Goal: Transaction & Acquisition: Purchase product/service

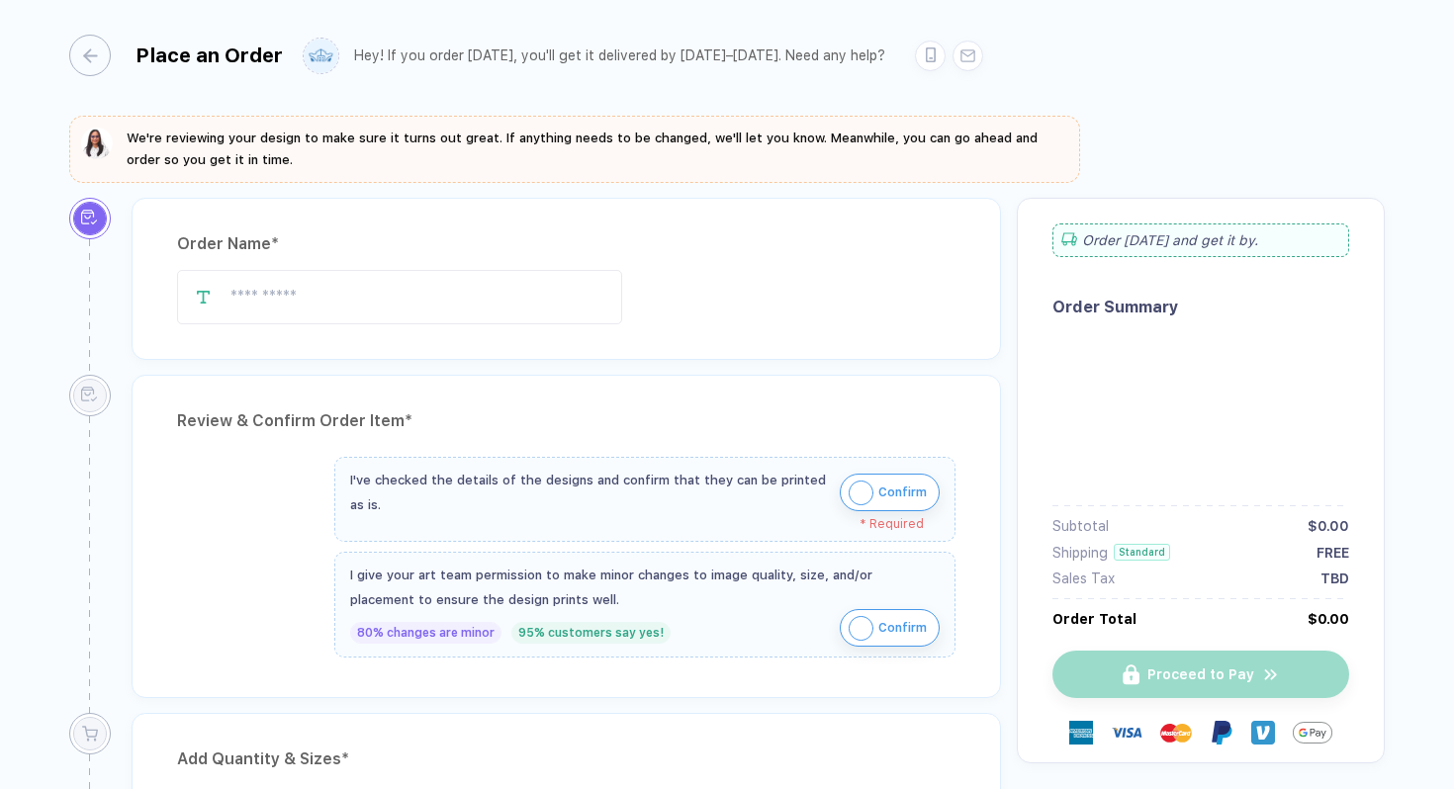
type input "**********"
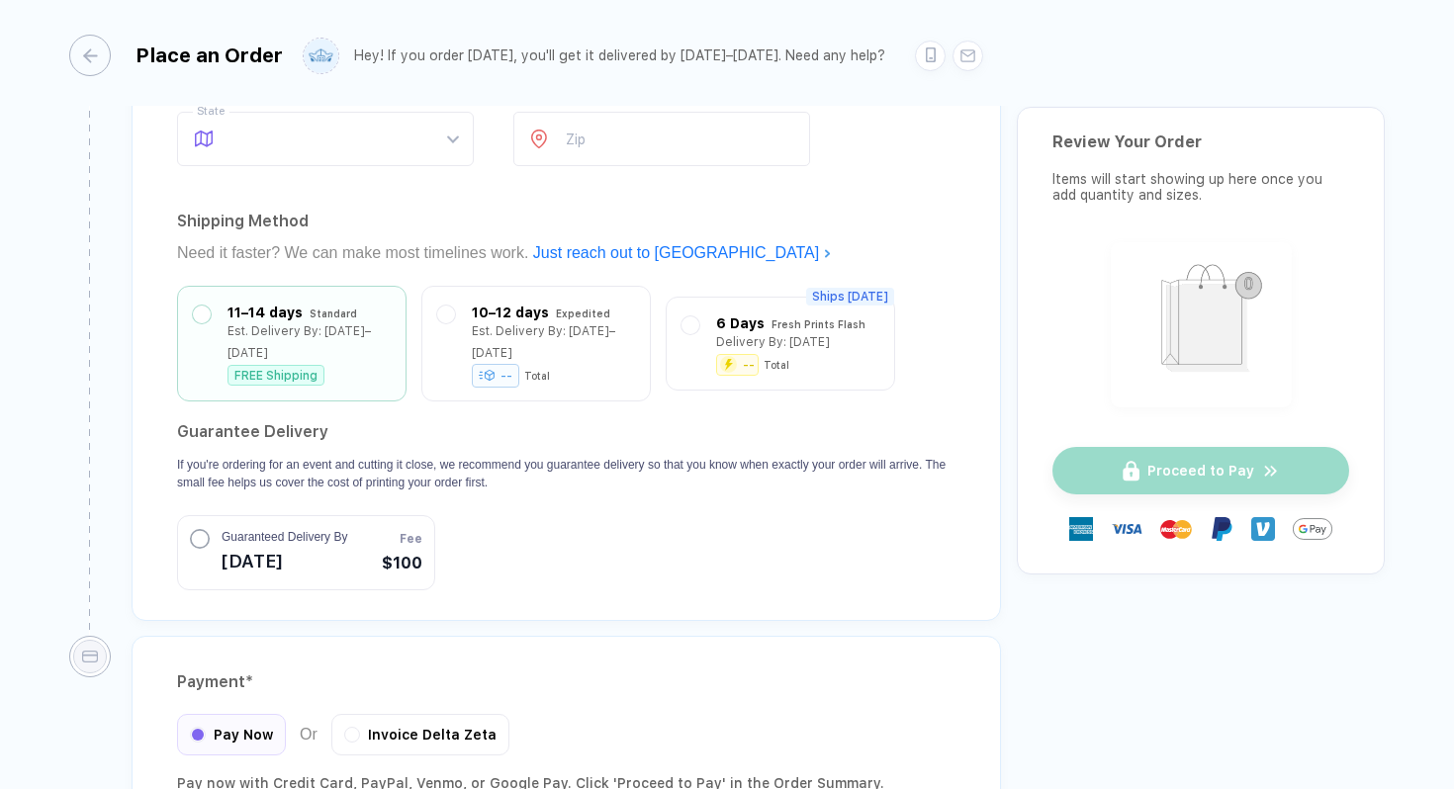
scroll to position [1707, 0]
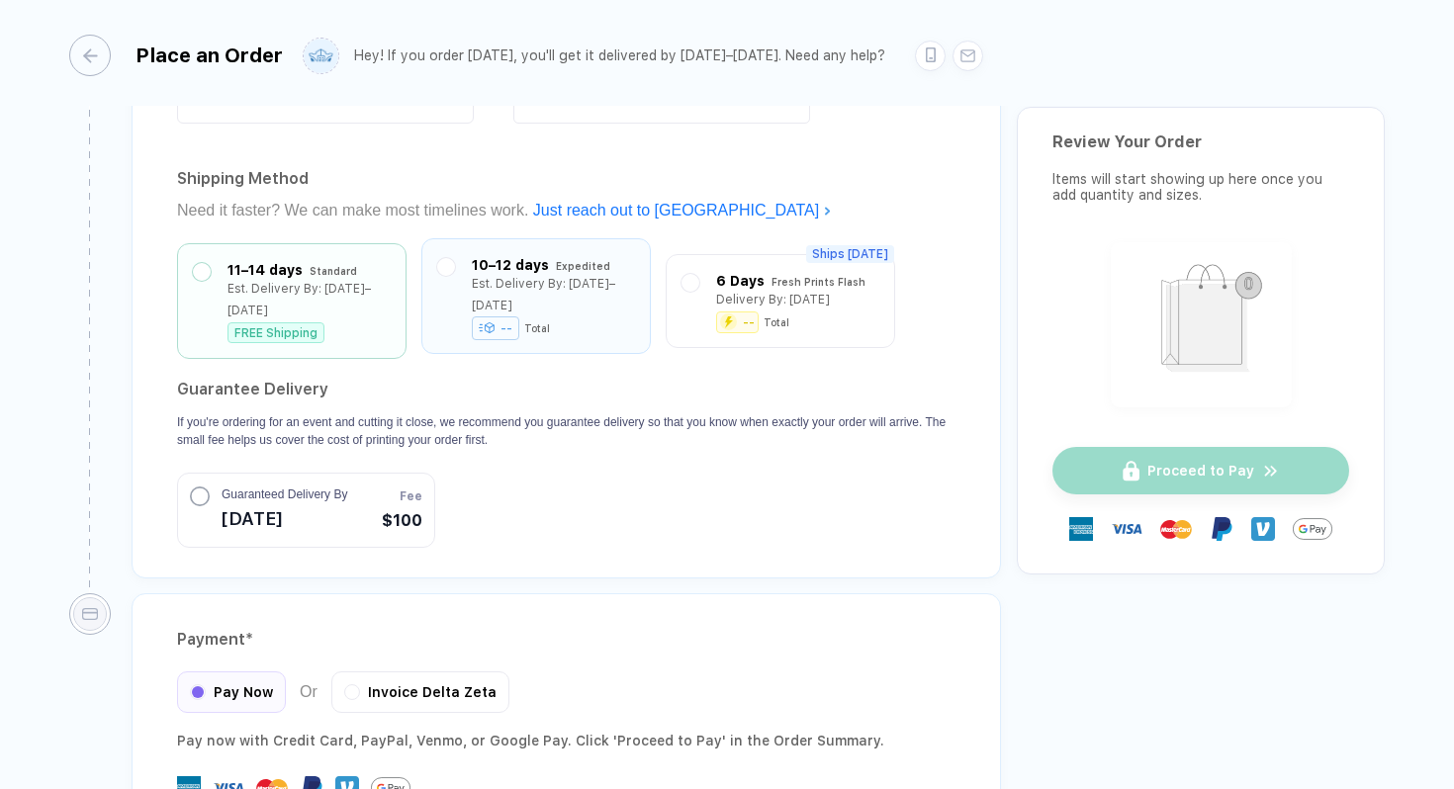
click at [540, 283] on div "Est. Delivery By: [DATE]–[DATE]" at bounding box center [553, 295] width 163 height 44
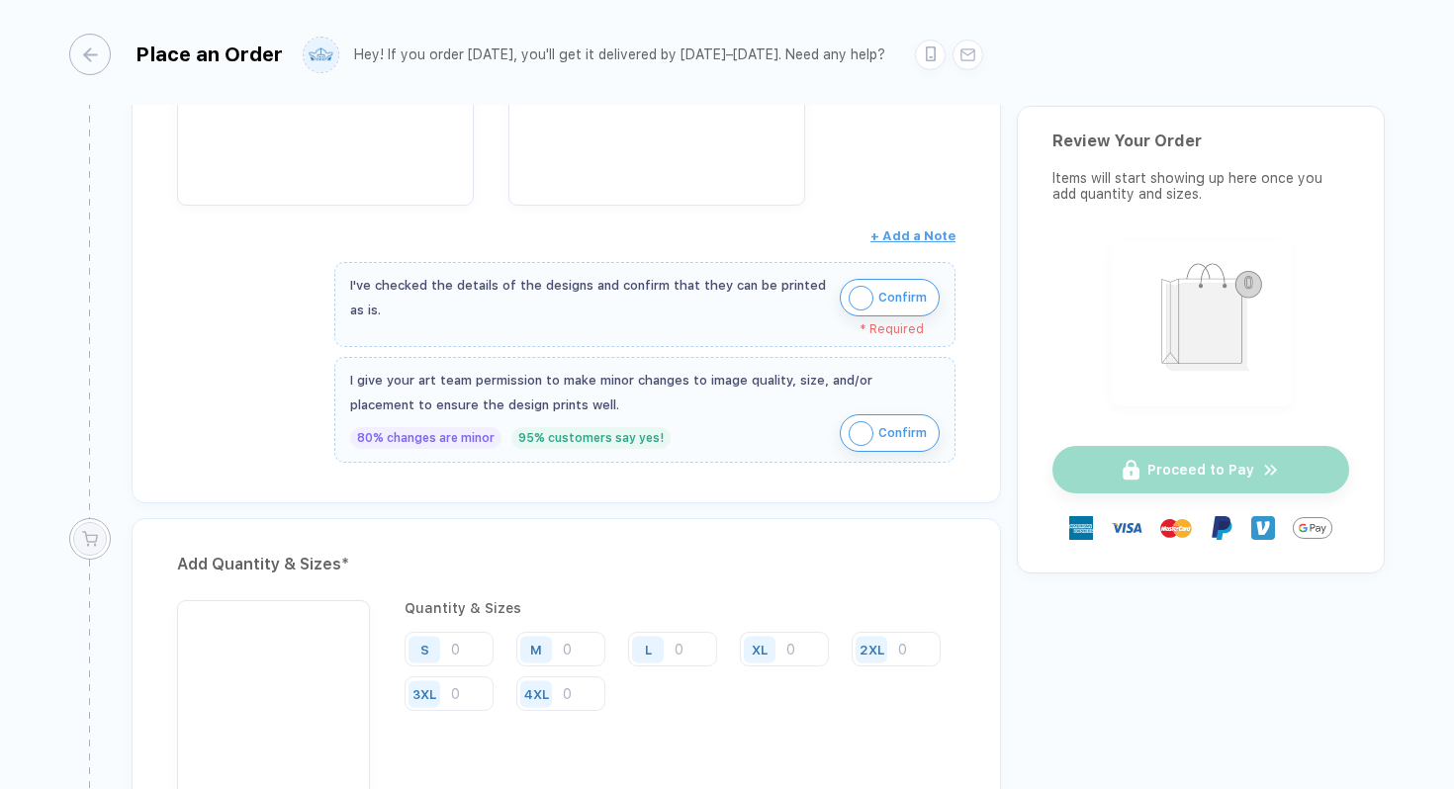
scroll to position [629, 0]
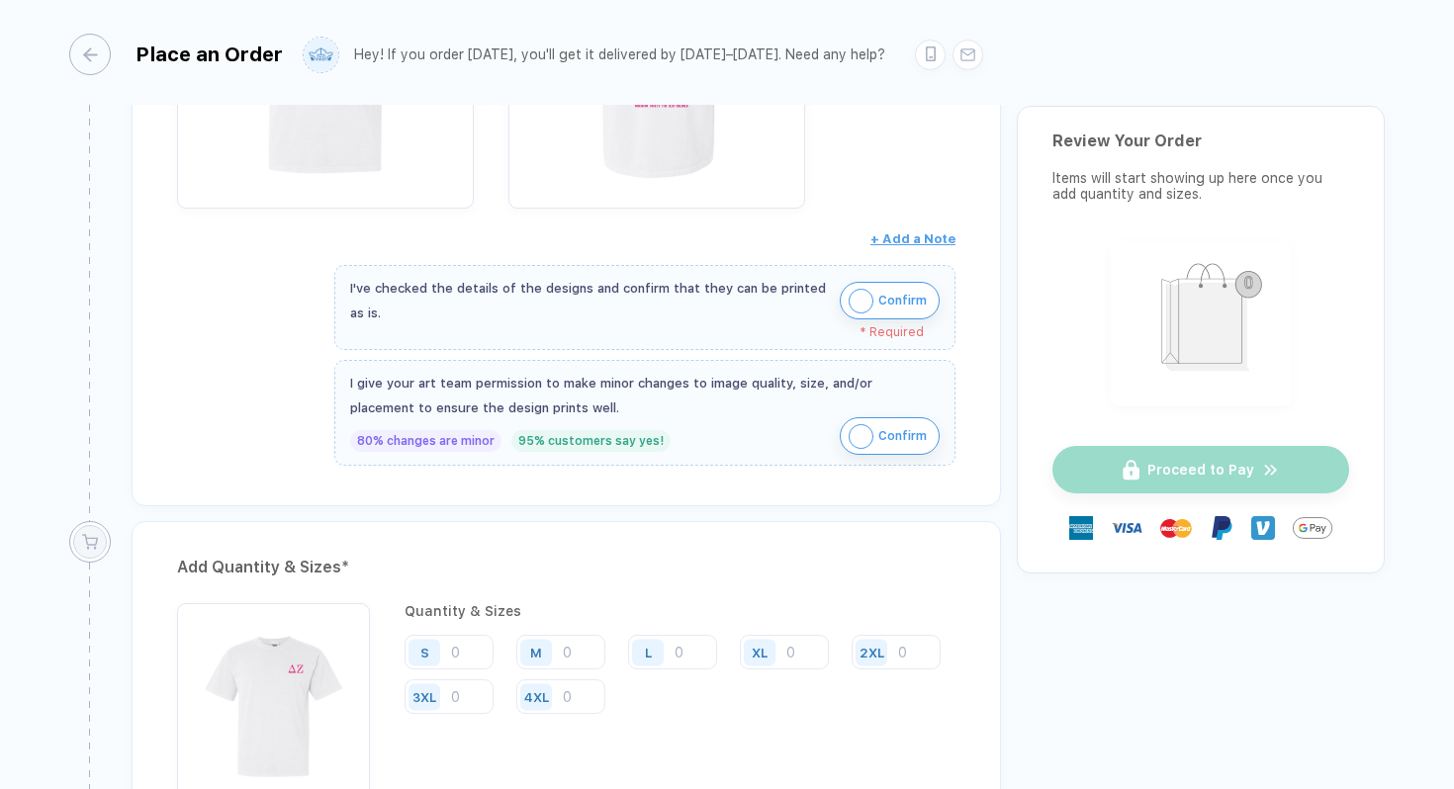
click at [900, 295] on span "Confirm" at bounding box center [903, 301] width 48 height 32
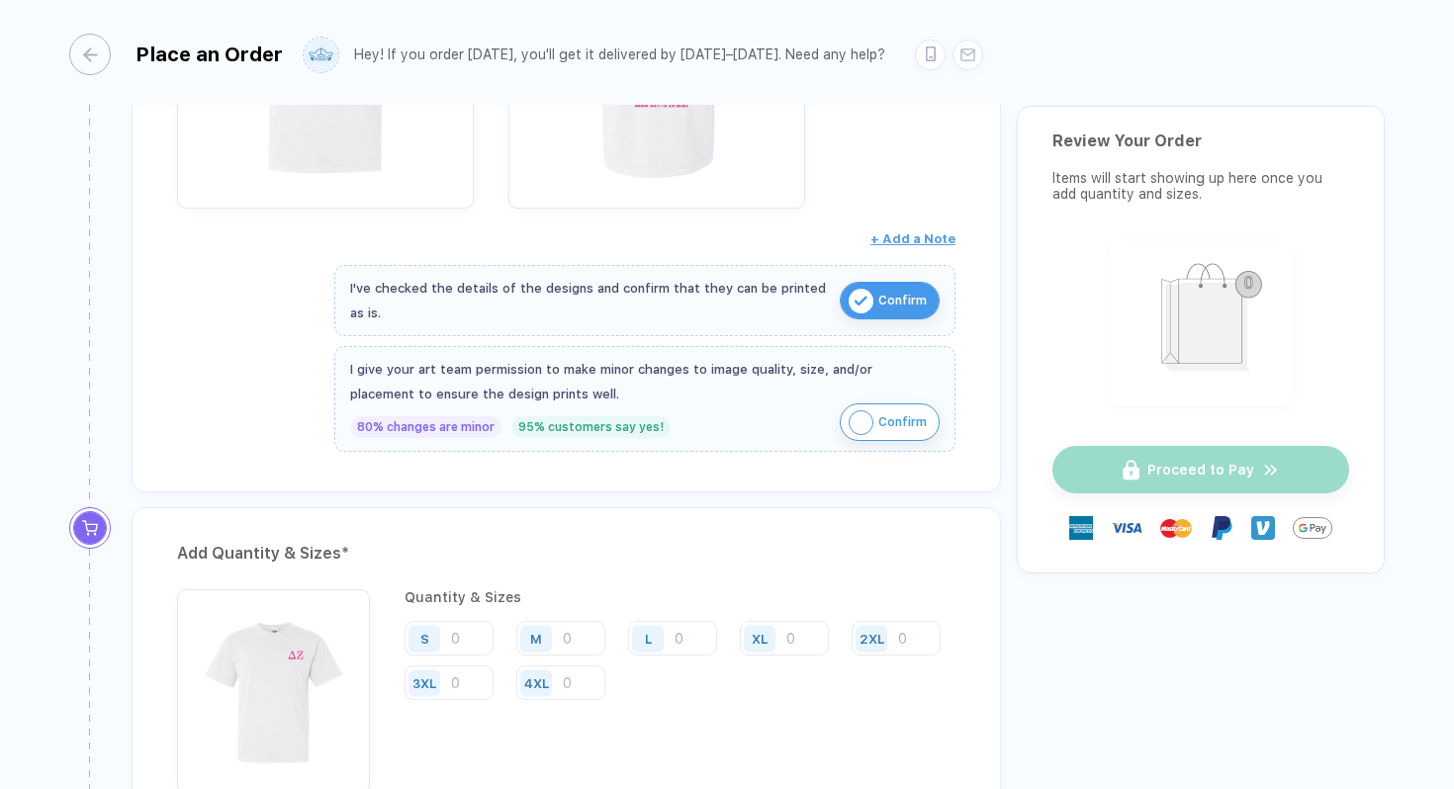
click at [891, 421] on span "Confirm" at bounding box center [903, 423] width 48 height 32
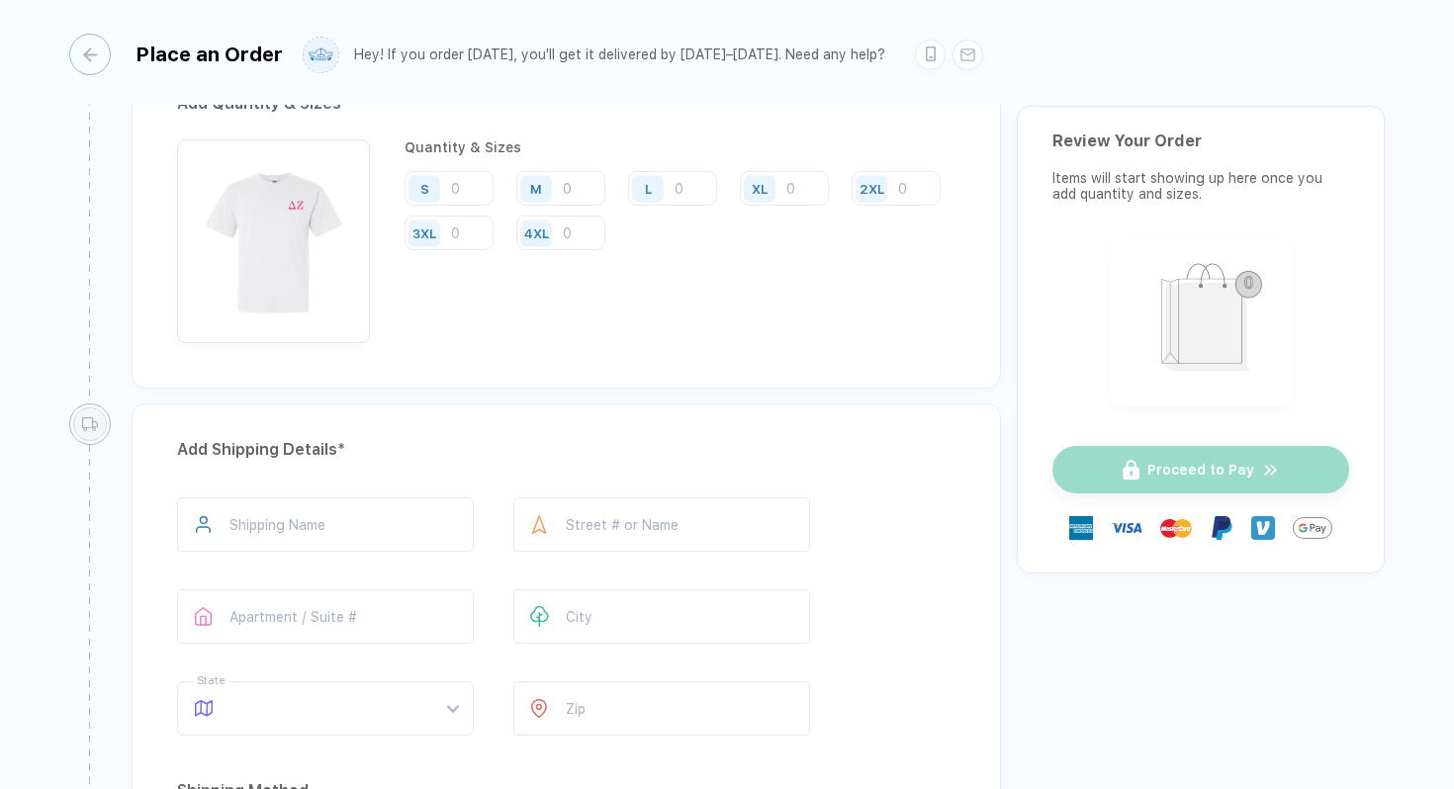
scroll to position [1093, 0]
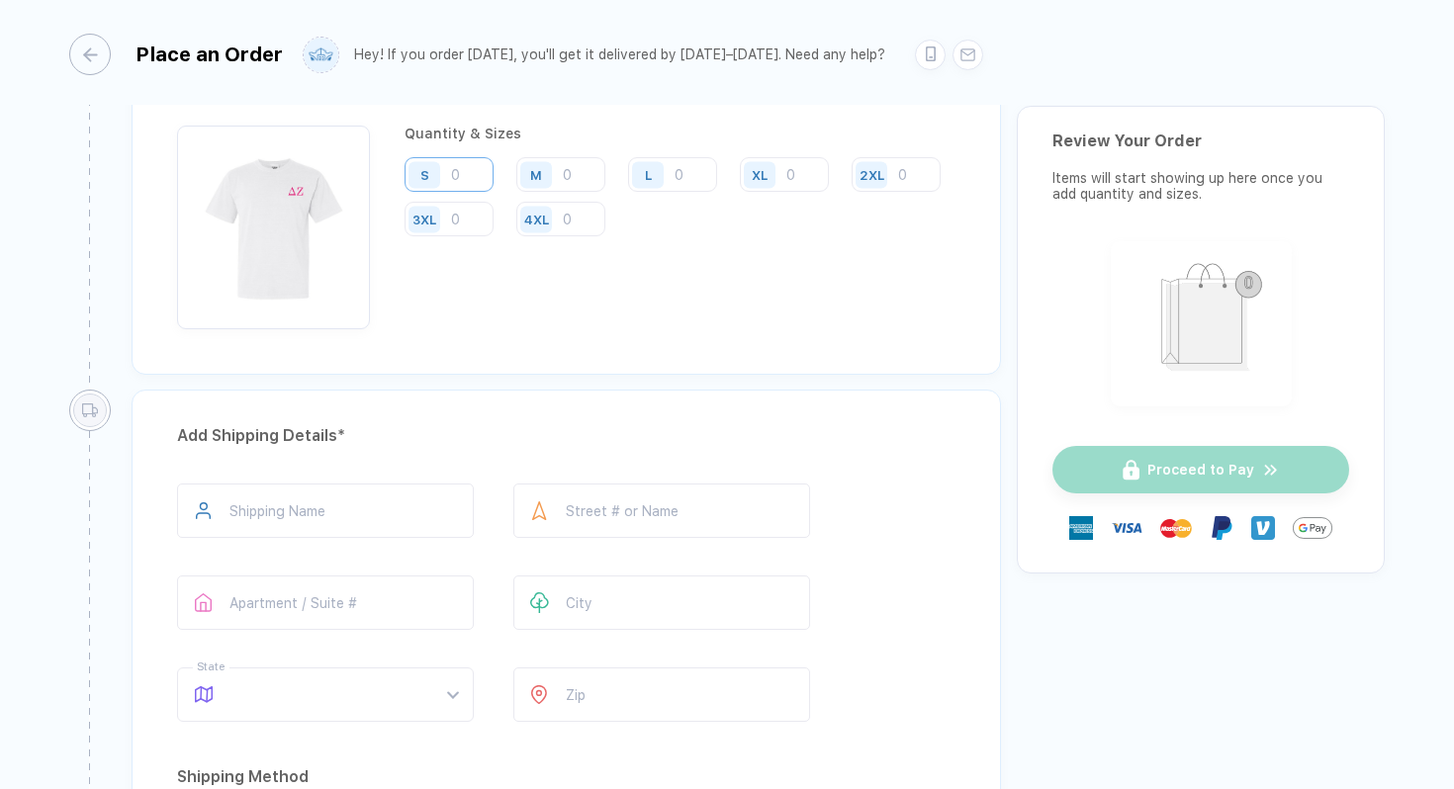
click at [456, 178] on input "number" at bounding box center [449, 174] width 89 height 35
drag, startPoint x: 472, startPoint y: 176, endPoint x: 456, endPoint y: 176, distance: 15.8
click at [456, 176] on input "number" at bounding box center [449, 174] width 89 height 35
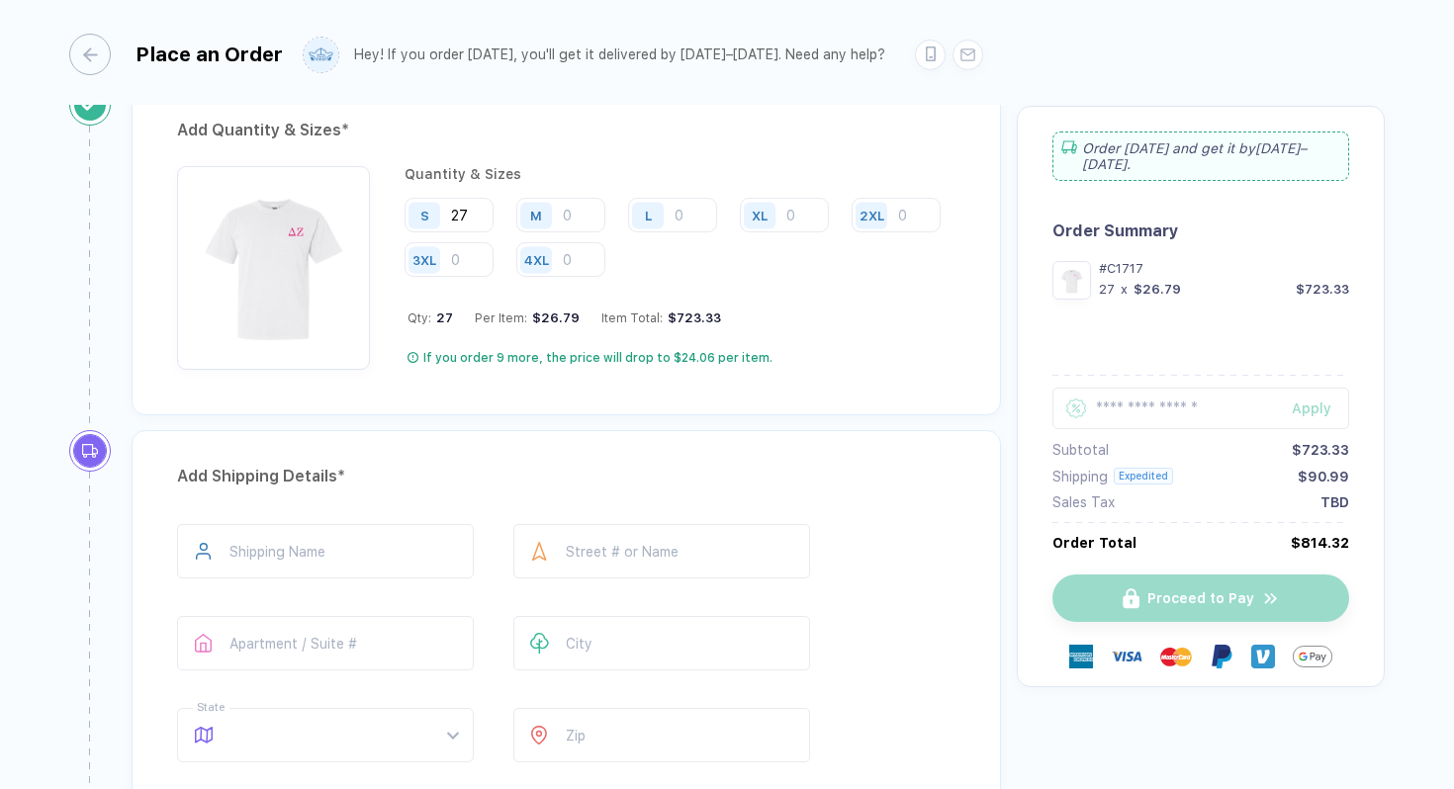
scroll to position [1052, 0]
type input "27"
click at [586, 215] on input "number" at bounding box center [560, 216] width 89 height 35
click at [592, 220] on input "number" at bounding box center [560, 216] width 89 height 35
type input "76"
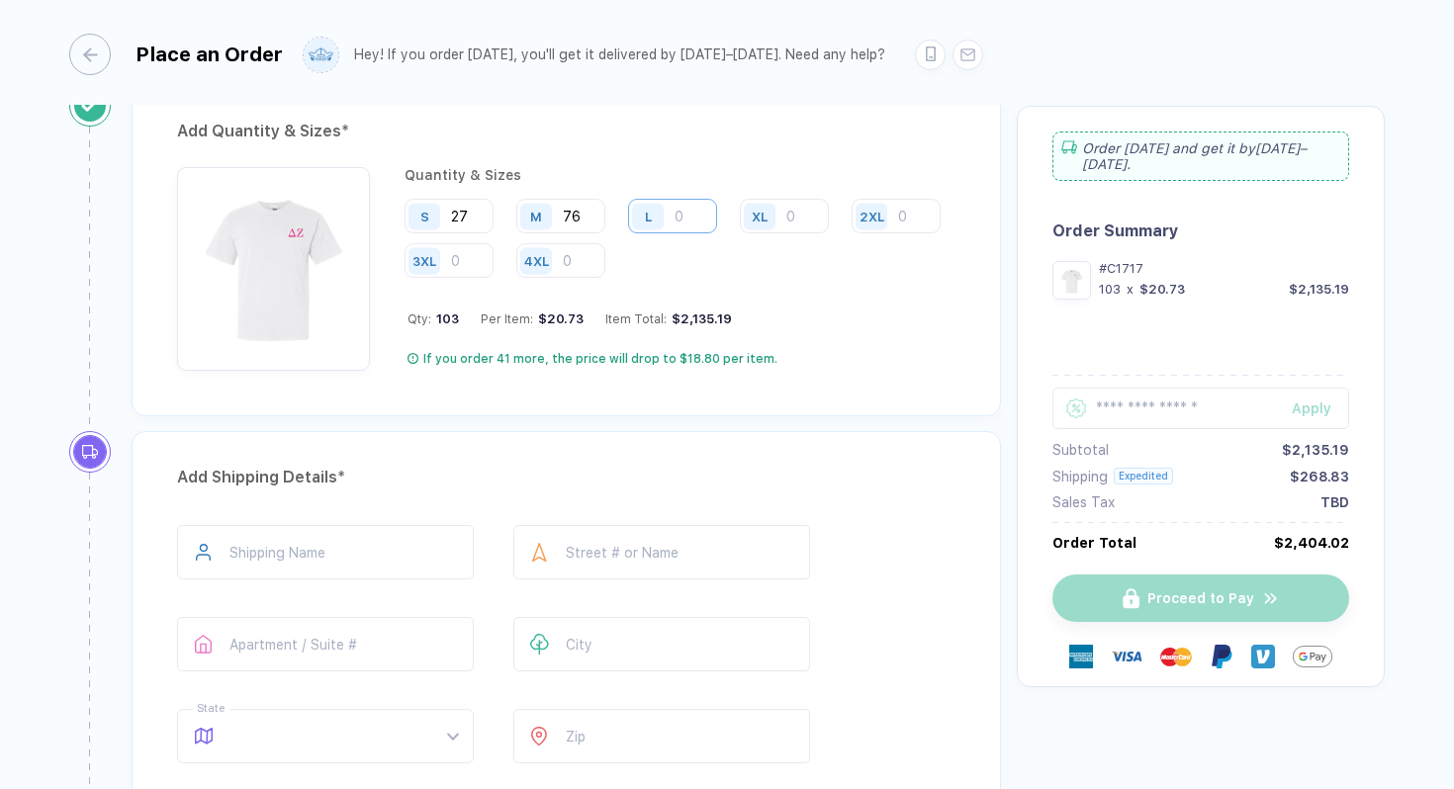
click at [690, 211] on input "number" at bounding box center [672, 216] width 89 height 35
click at [708, 213] on input "number" at bounding box center [672, 216] width 89 height 35
type input "109"
click at [789, 215] on input "number" at bounding box center [784, 216] width 89 height 35
type input "36"
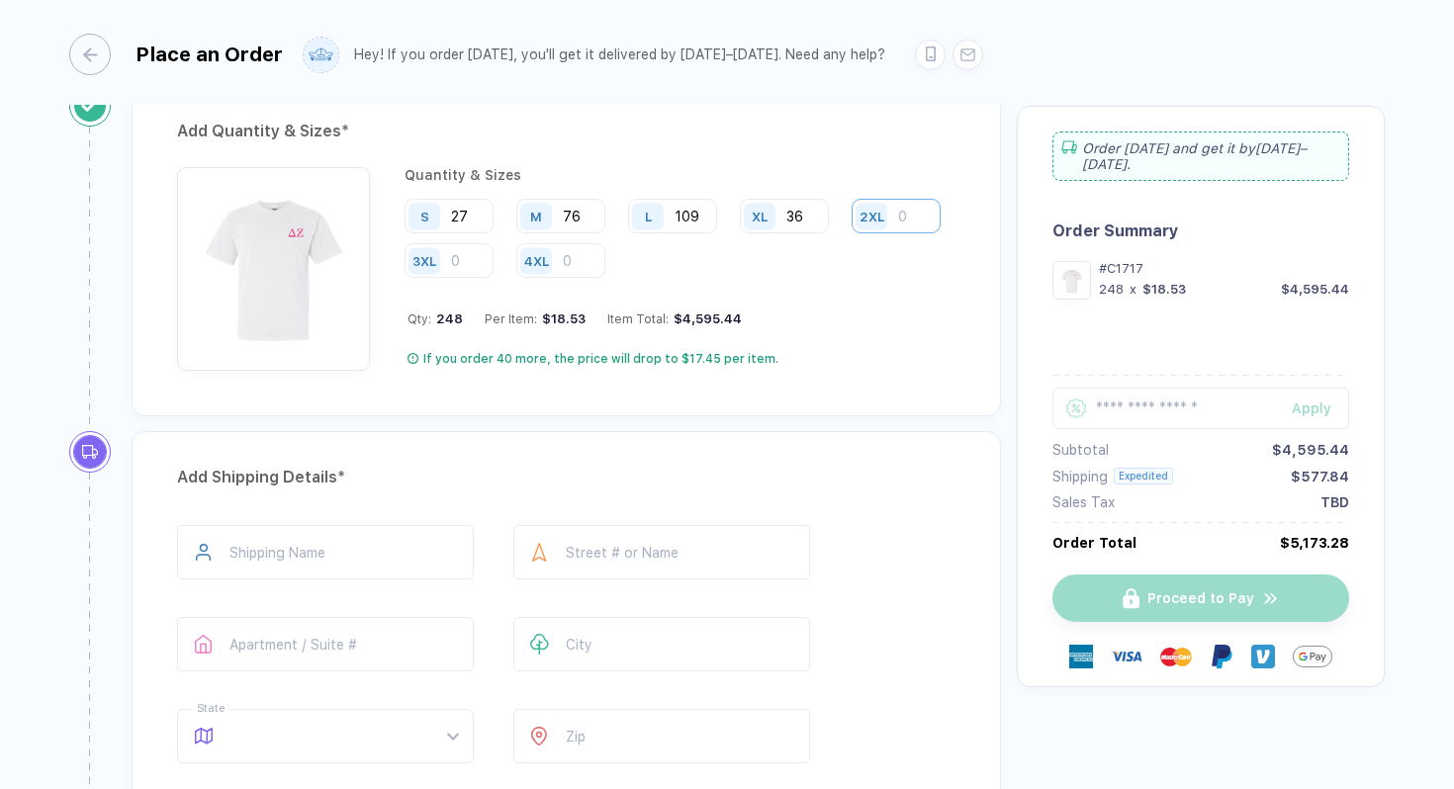
click at [852, 233] on input "number" at bounding box center [896, 216] width 89 height 35
type input "8"
click at [796, 289] on div "Quantity & Sizes S 27 M 76 L 109 XL 36 2XL 8 3XL 4XL Qty: 256 Per Item: $18.52 …" at bounding box center [680, 269] width 551 height 204
click at [357, 531] on input "text" at bounding box center [325, 552] width 297 height 54
type input "**********"
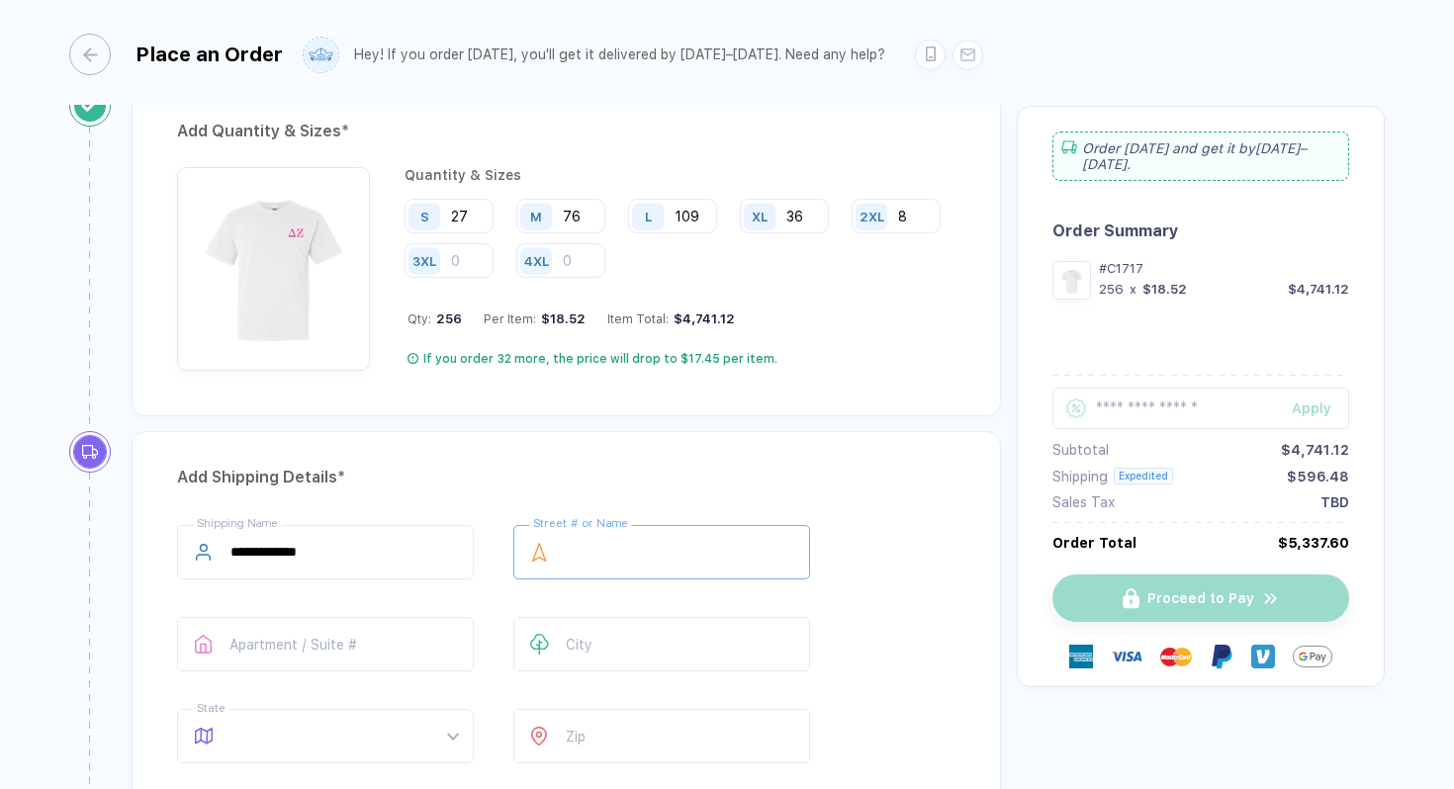
click at [623, 574] on input "text" at bounding box center [661, 552] width 297 height 54
type input "**********"
click at [405, 623] on input "text" at bounding box center [325, 644] width 297 height 54
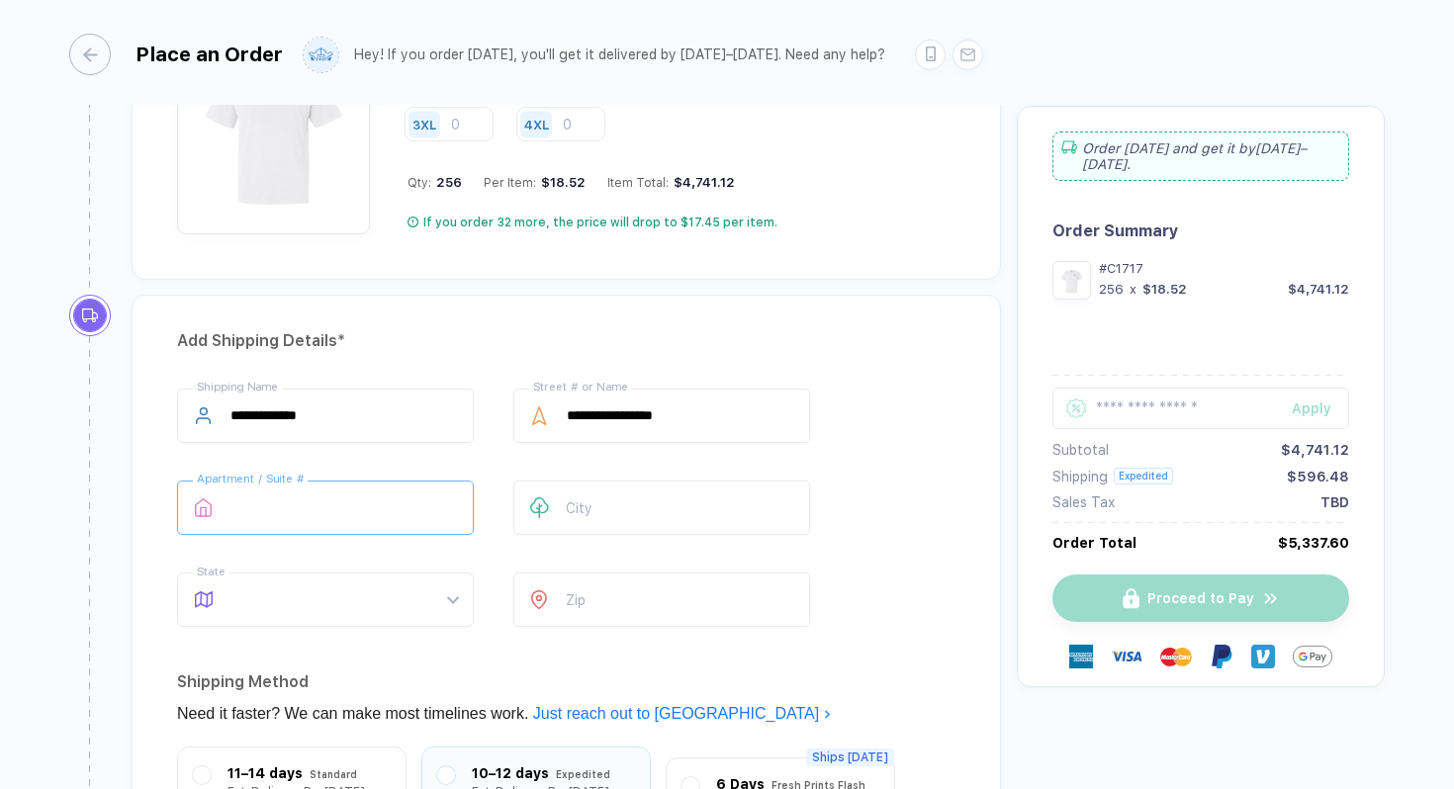
scroll to position [1195, 0]
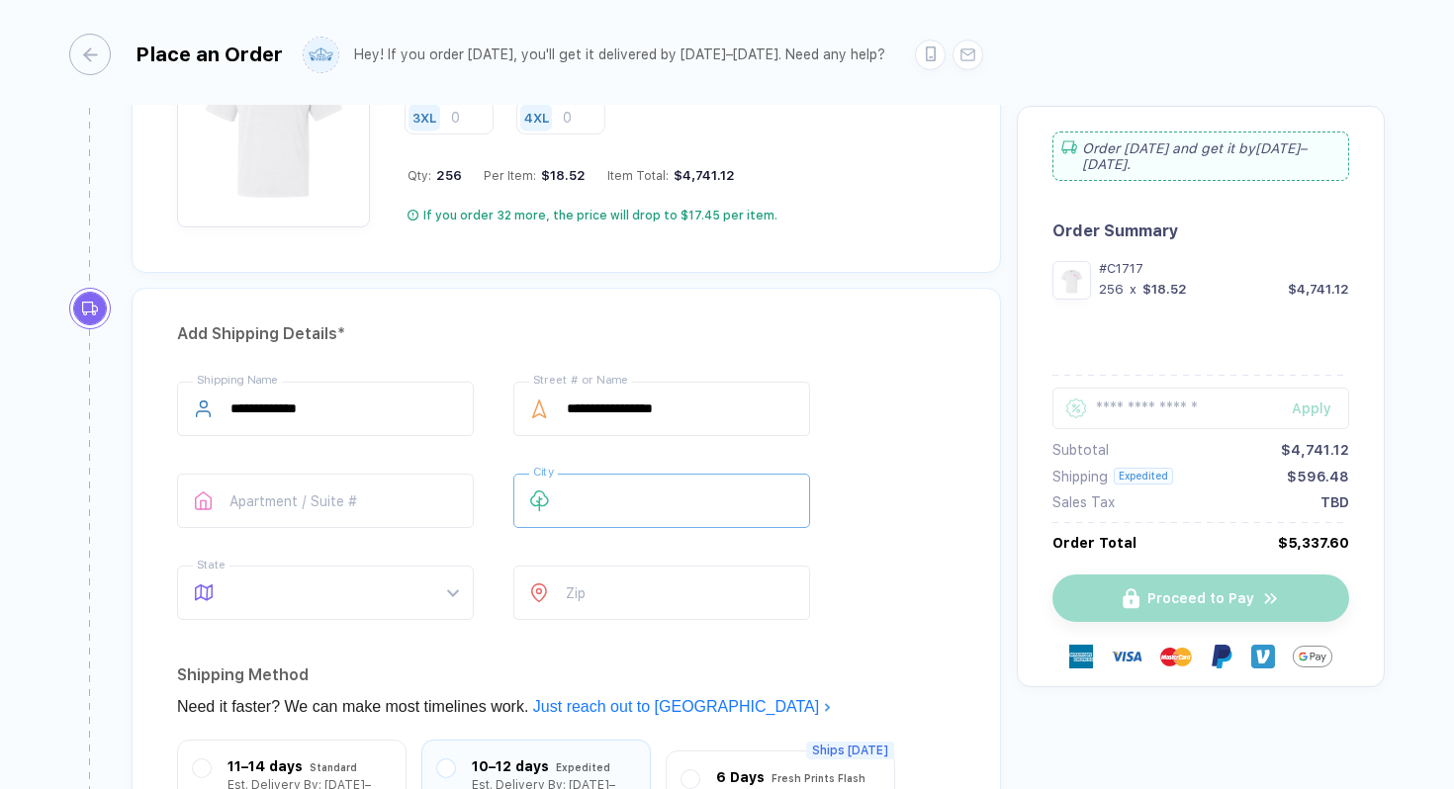
click at [582, 499] on input "text" at bounding box center [661, 501] width 297 height 54
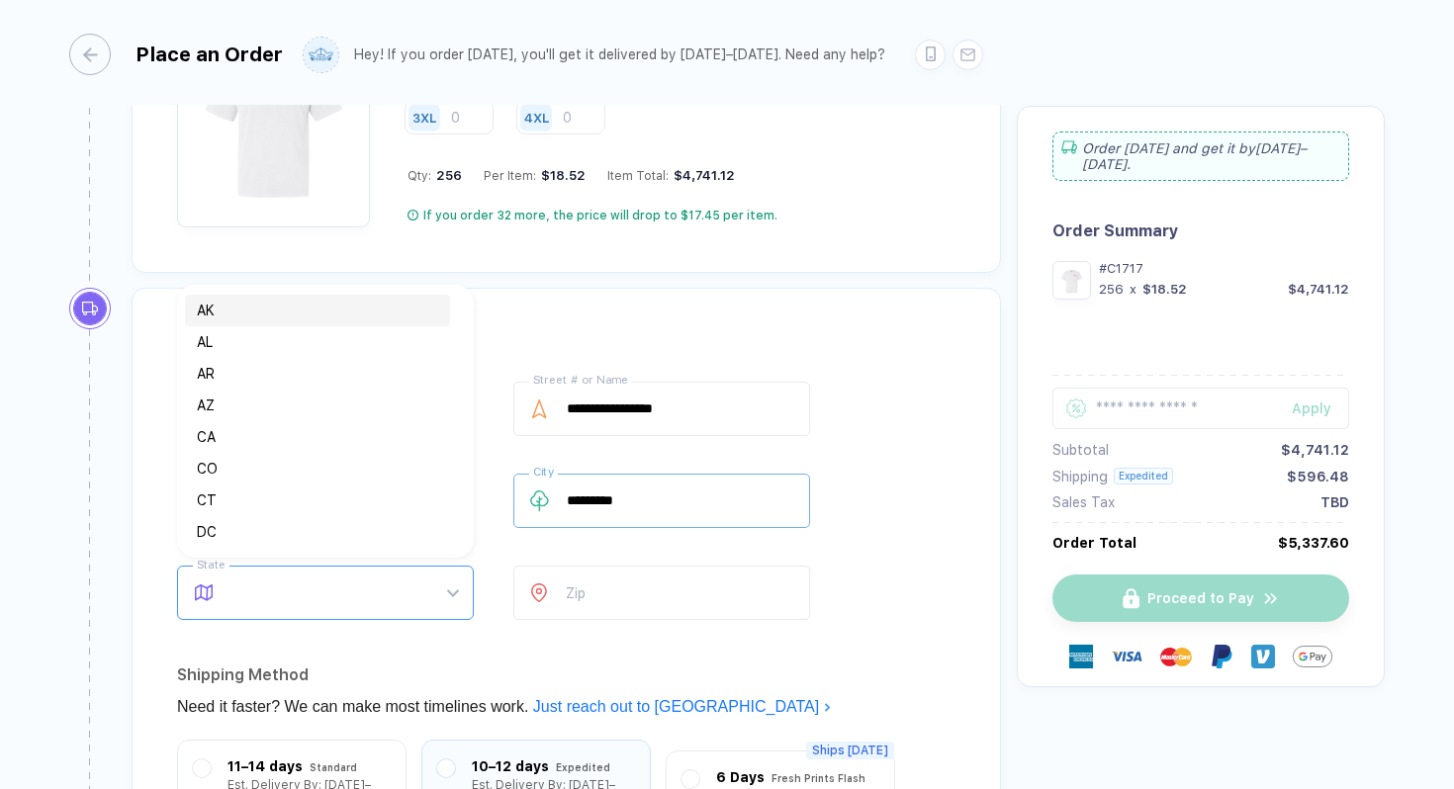
click at [387, 591] on span at bounding box center [345, 593] width 228 height 52
type input "********"
click at [243, 445] on div "CA" at bounding box center [317, 437] width 241 height 22
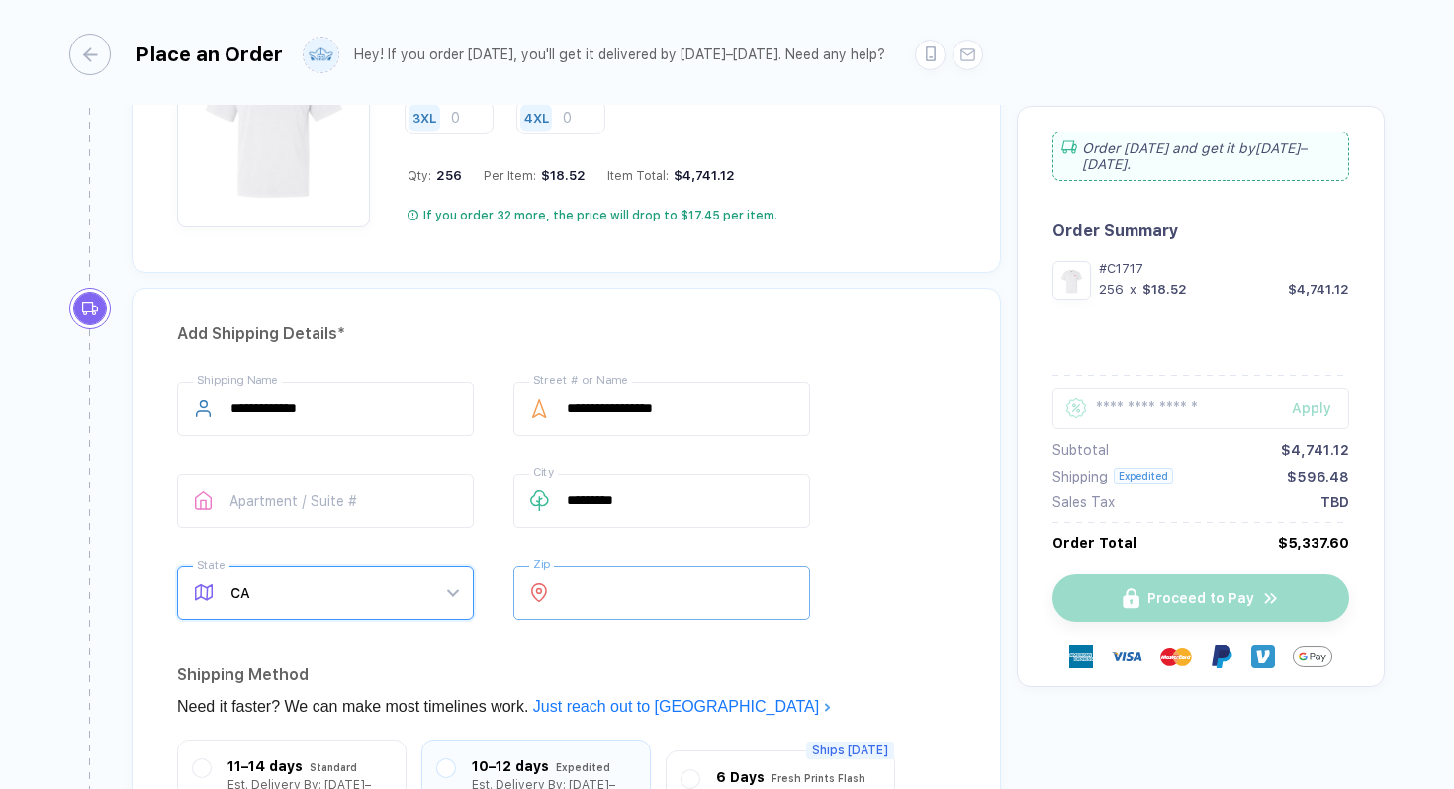
click at [692, 595] on input "number" at bounding box center [661, 593] width 297 height 54
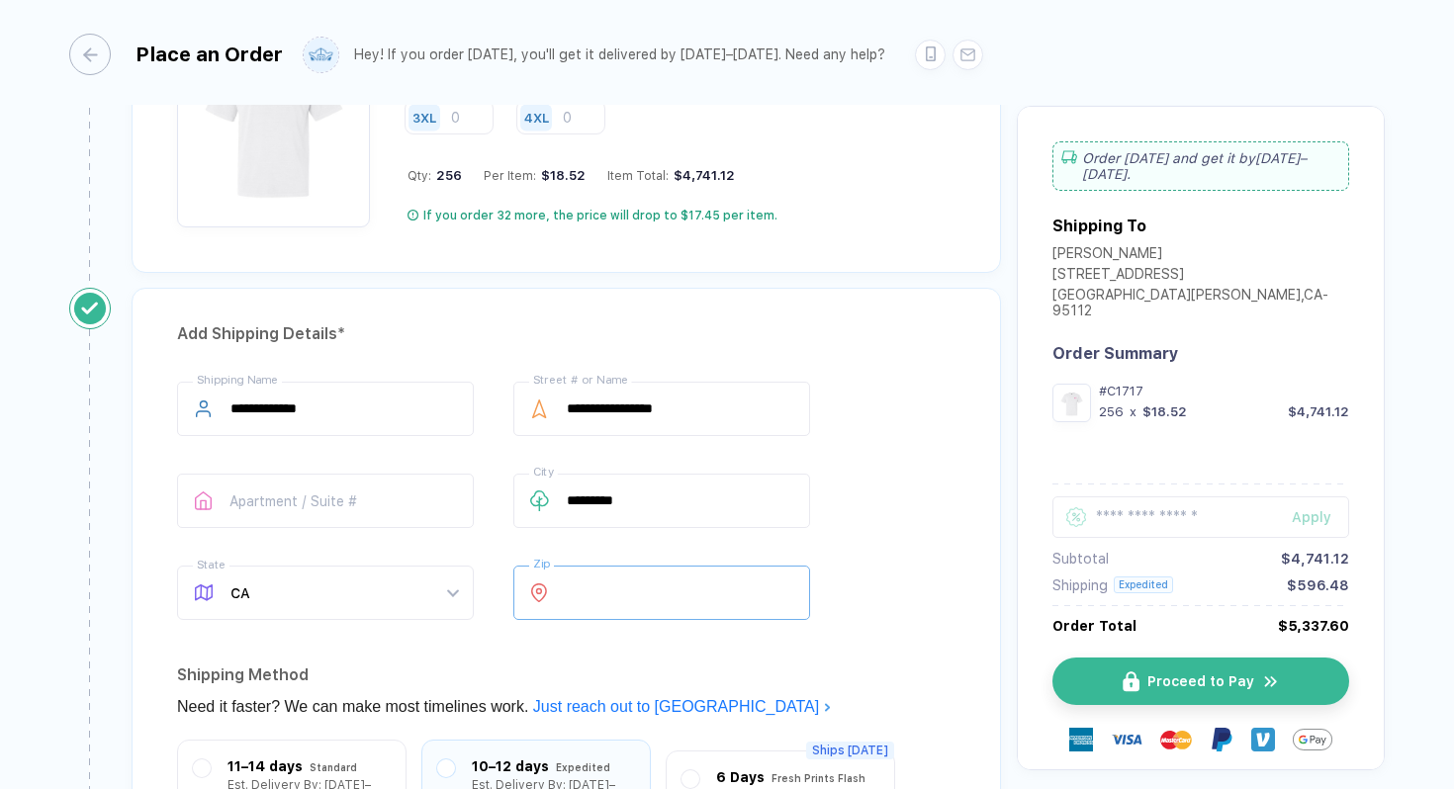
type input "*****"
click at [913, 511] on div "**********" at bounding box center [566, 505] width 779 height 246
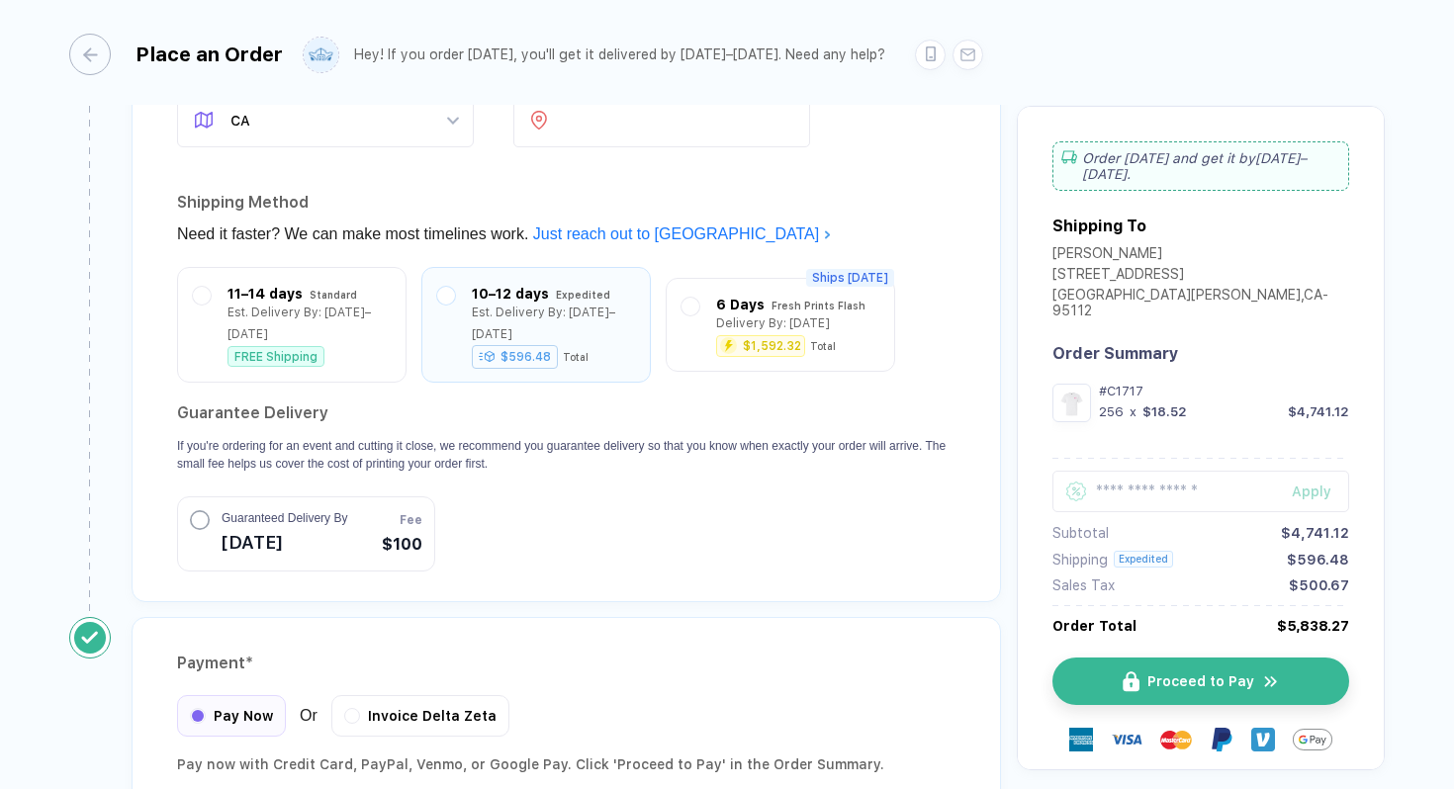
scroll to position [1669, 0]
click at [335, 340] on div "FREE Shipping" at bounding box center [309, 350] width 163 height 21
click at [450, 692] on div "Invoice Delta Zeta" at bounding box center [420, 713] width 178 height 42
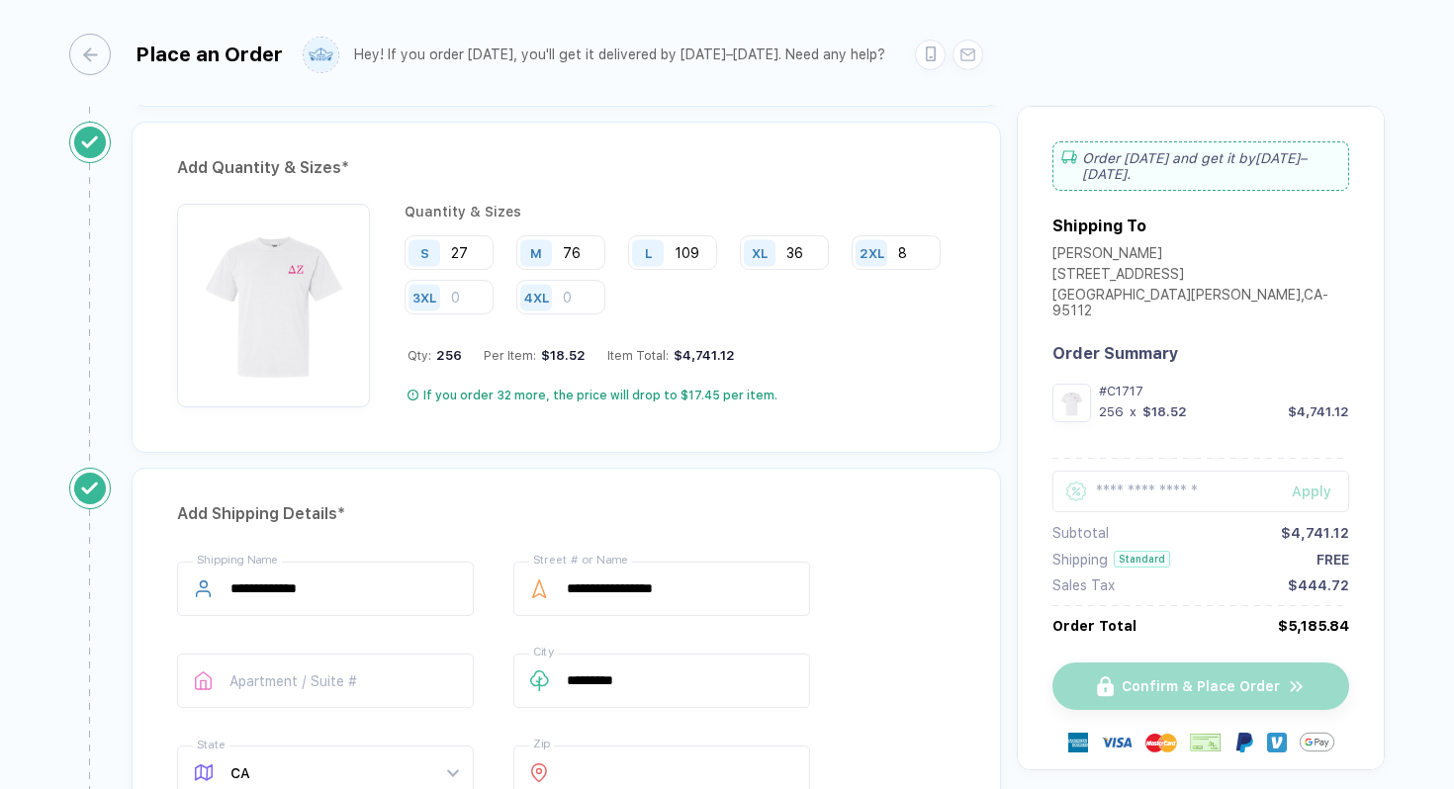
scroll to position [1017, 0]
click at [579, 323] on div "Quantity & Sizes S 27 M 76 L 109 XL 36 2XL 8 3XL 4XL Qty: 256 Per Item: $18.52 …" at bounding box center [680, 304] width 551 height 204
click at [426, 441] on div "Add Quantity & Sizes * Quantity & Sizes S 27 M 76 L 109 XL 36 2XL 8 3XL 4XL Qty…" at bounding box center [567, 285] width 870 height 331
click at [427, 450] on div "Add Quantity & Sizes * Quantity & Sizes S 27 M 76 L 109 XL 36 2XL 8 3XL 4XL Qty…" at bounding box center [567, 293] width 900 height 346
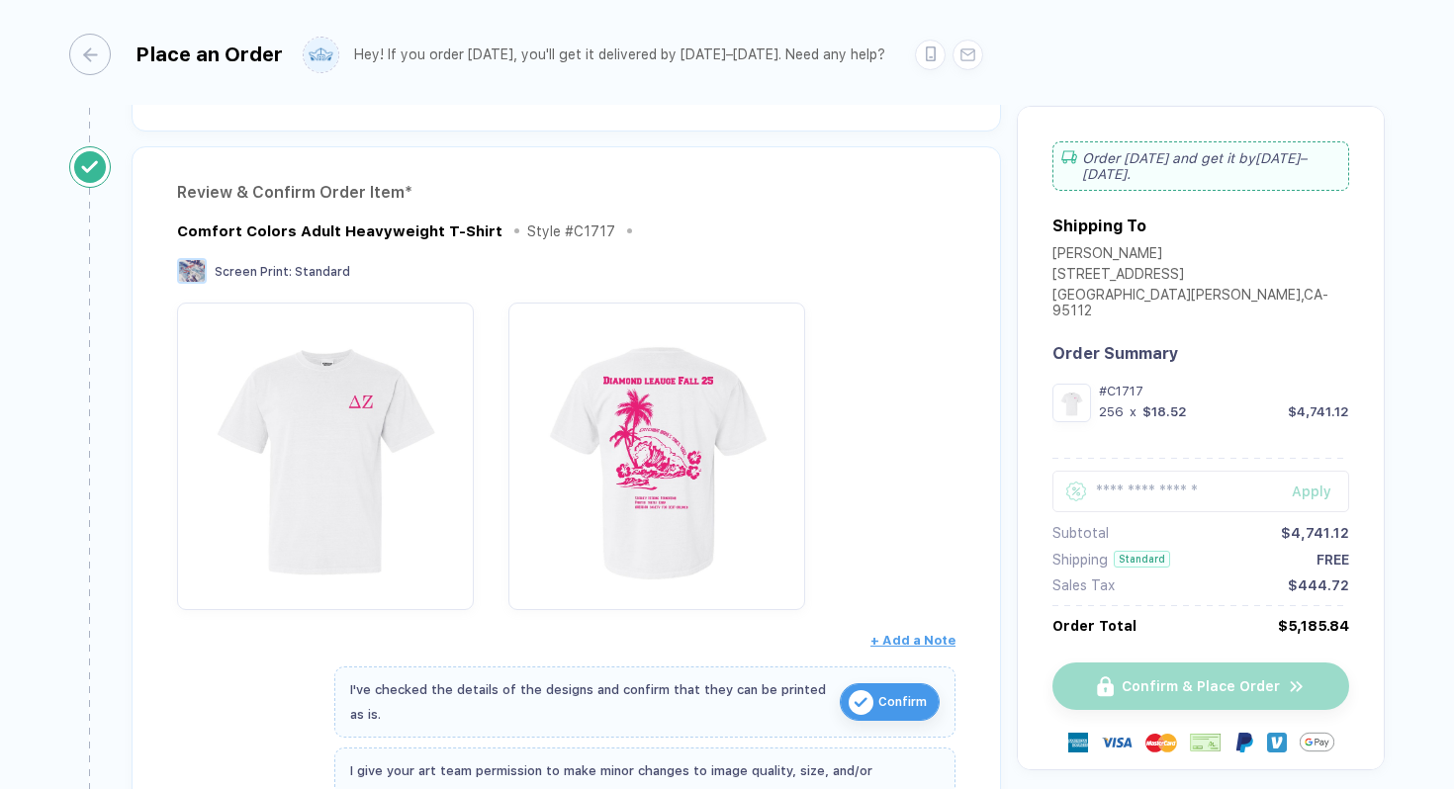
scroll to position [234, 0]
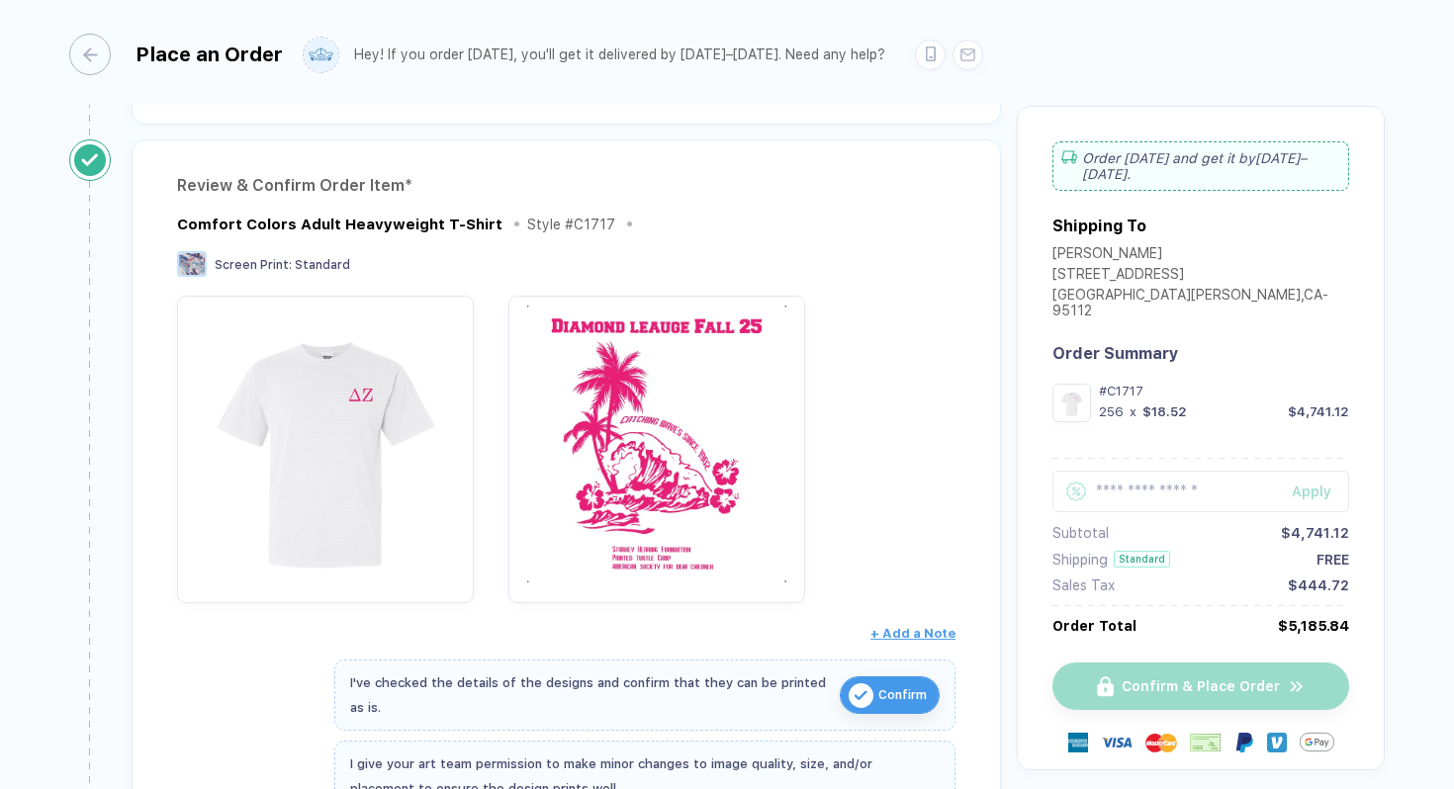
click at [692, 398] on img "button" at bounding box center [656, 444] width 277 height 277
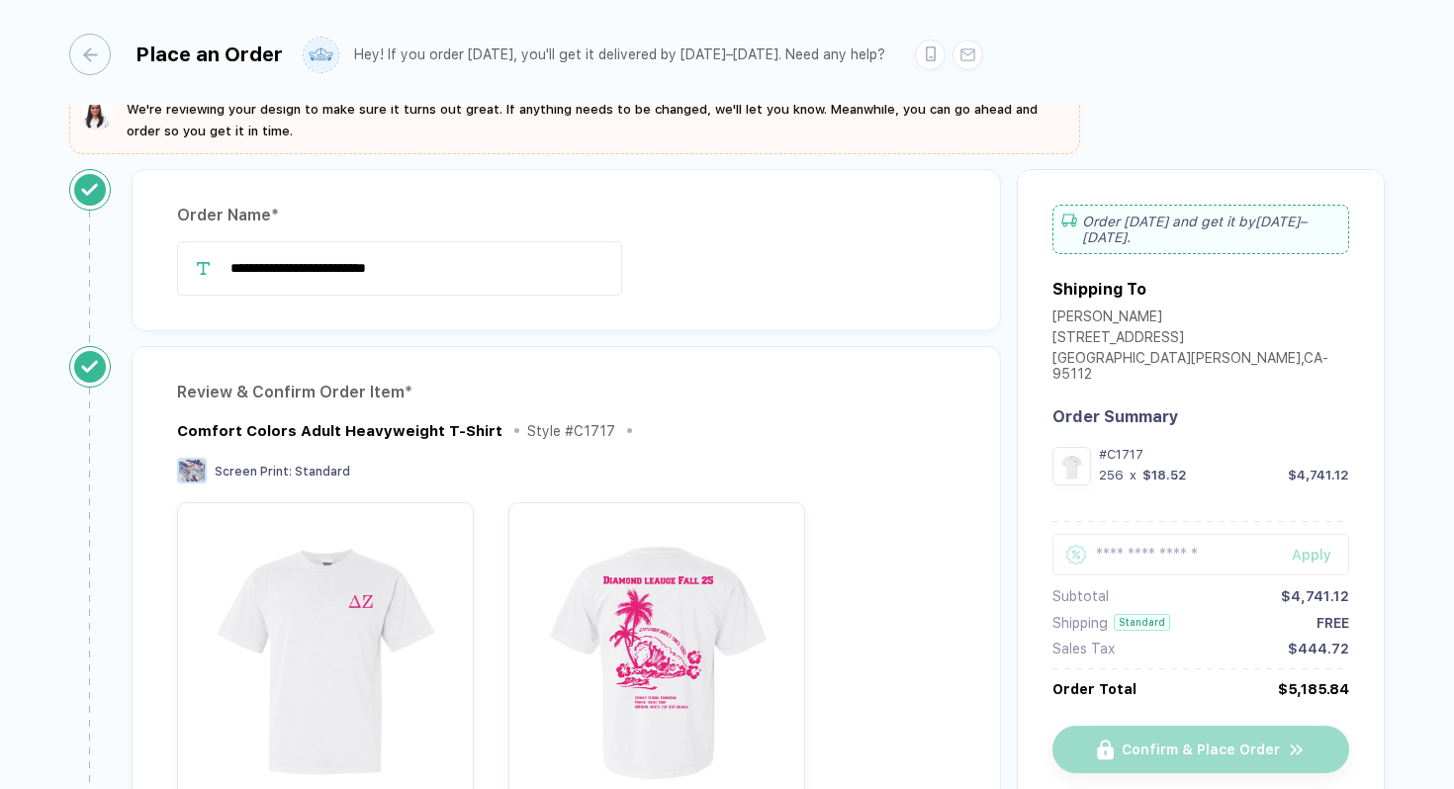
scroll to position [0, 0]
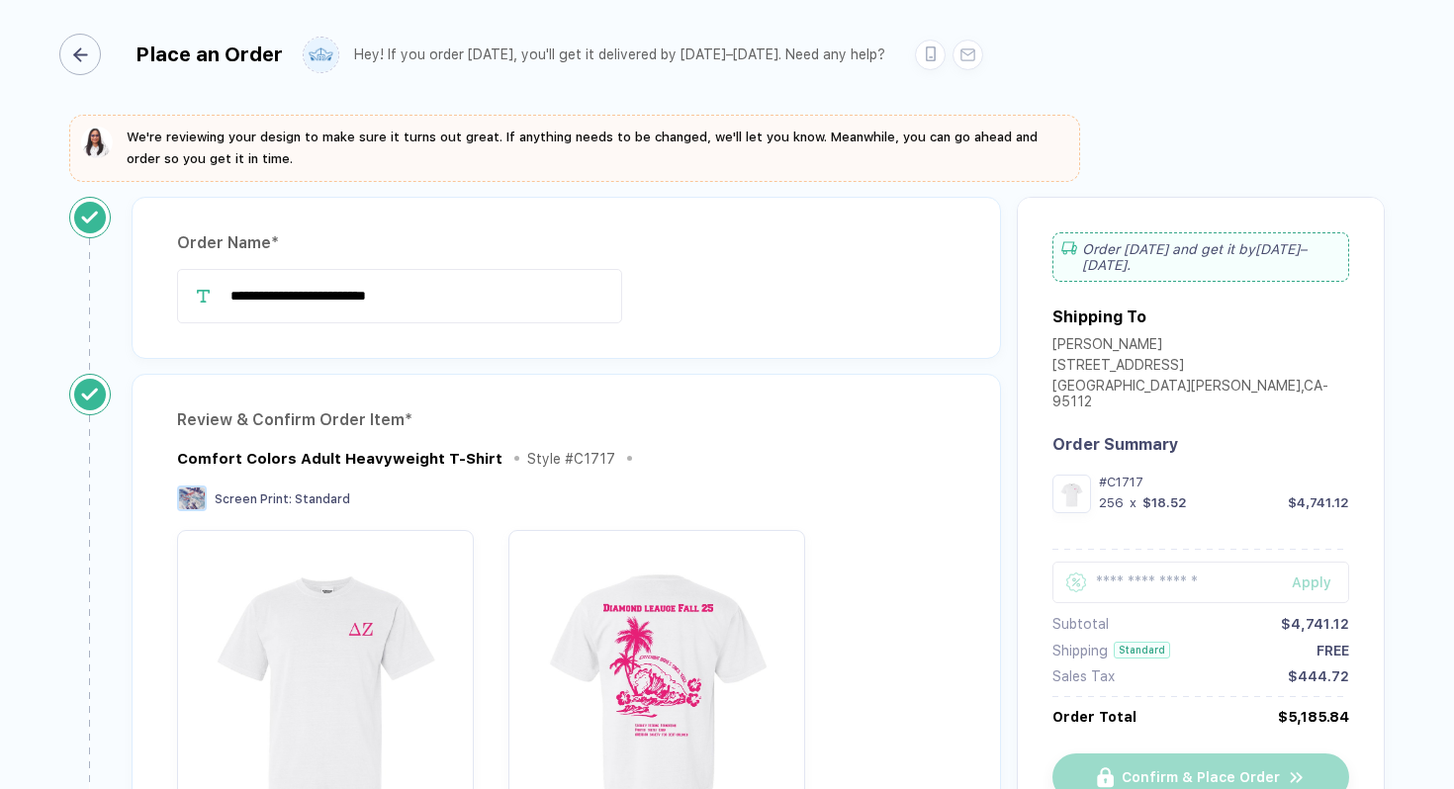
click at [90, 43] on div "button" at bounding box center [80, 55] width 42 height 42
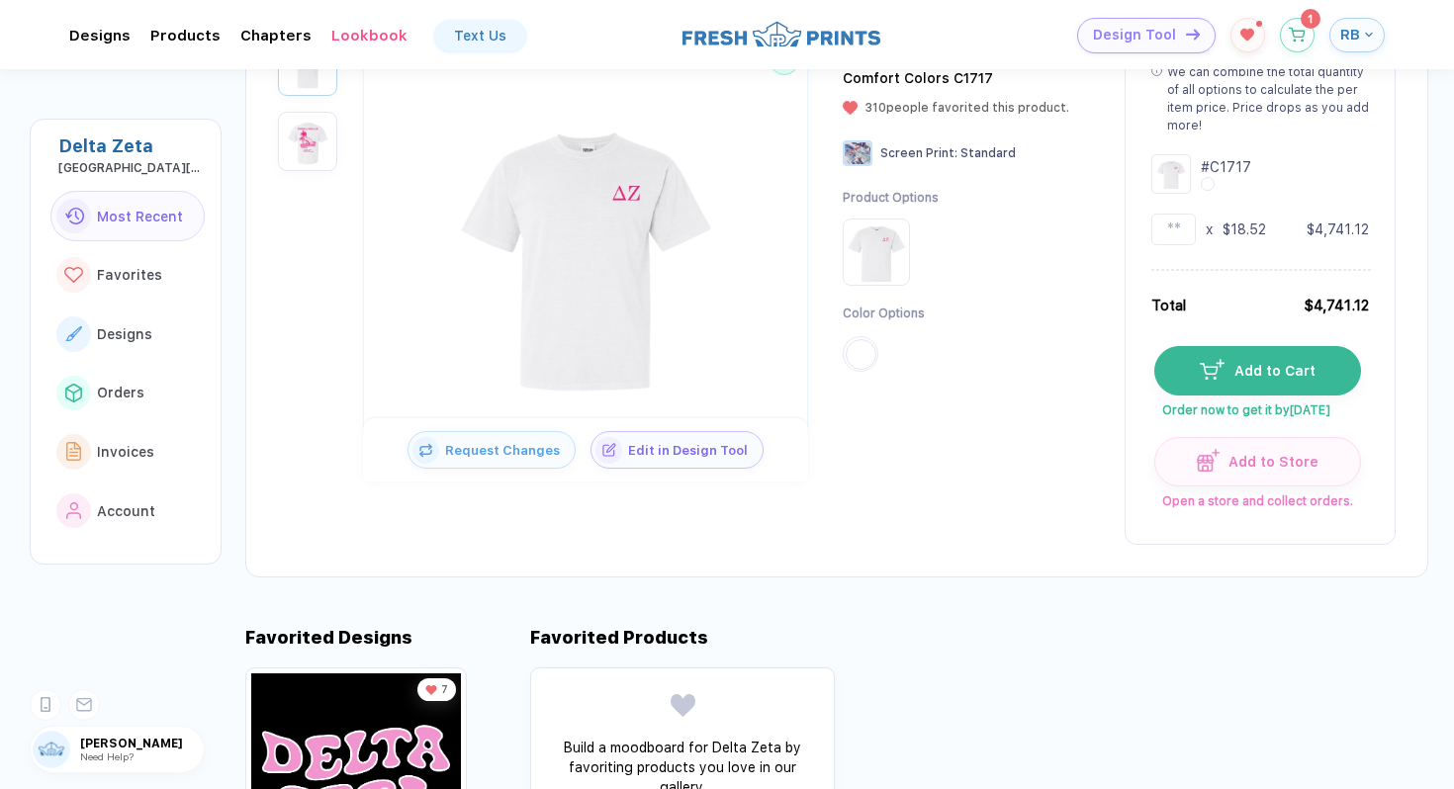
scroll to position [252, 0]
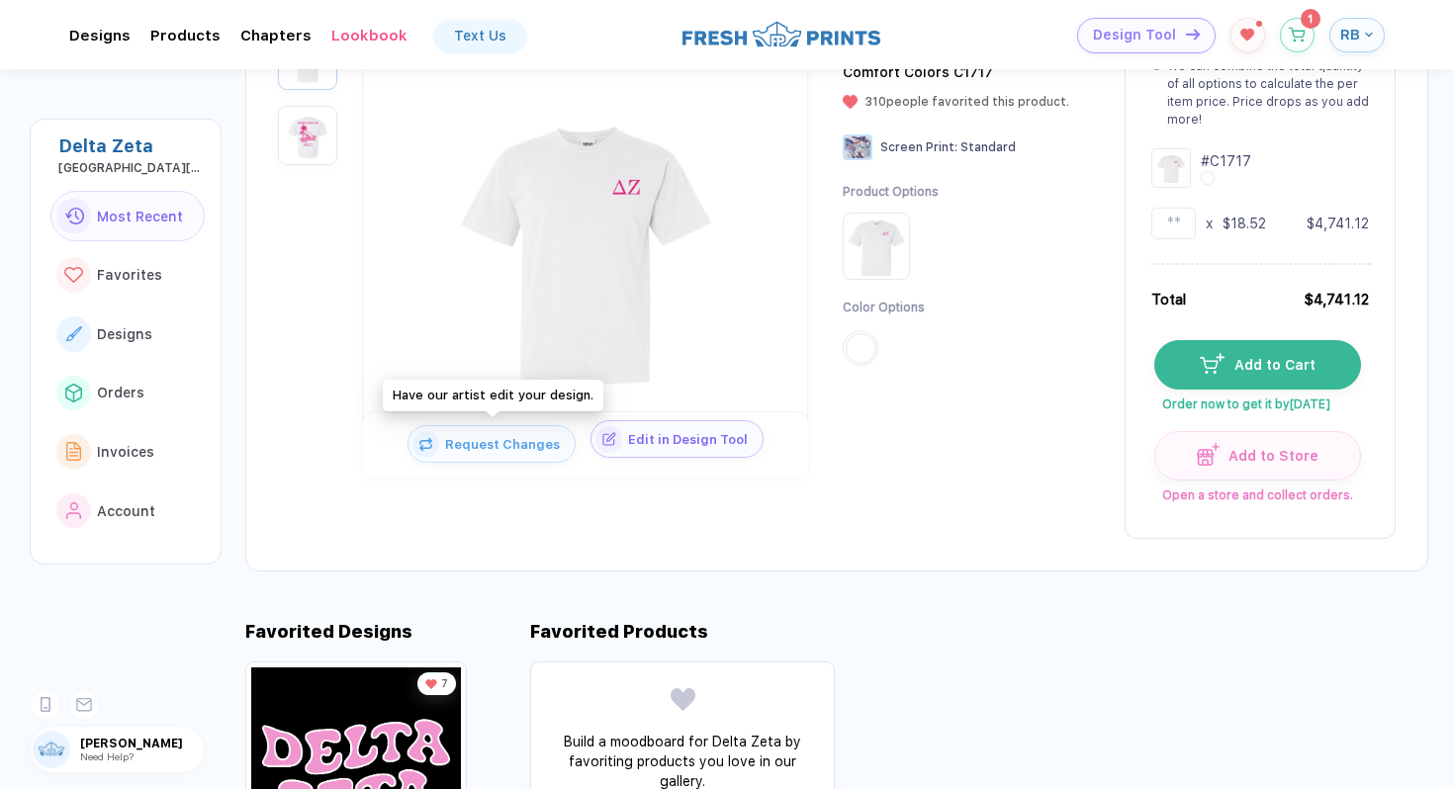
click at [662, 434] on span "Edit in Design Tool" at bounding box center [692, 439] width 140 height 15
